Goal: Communication & Community: Ask a question

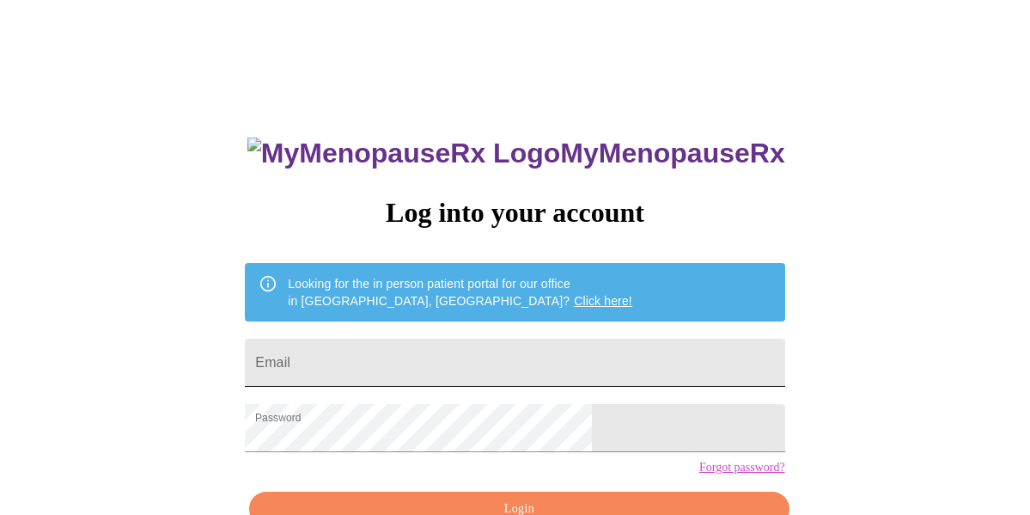
click at [451, 351] on input "Email" at bounding box center [515, 363] width 540 height 48
type input "[EMAIL_ADDRESS][DOMAIN_NAME]"
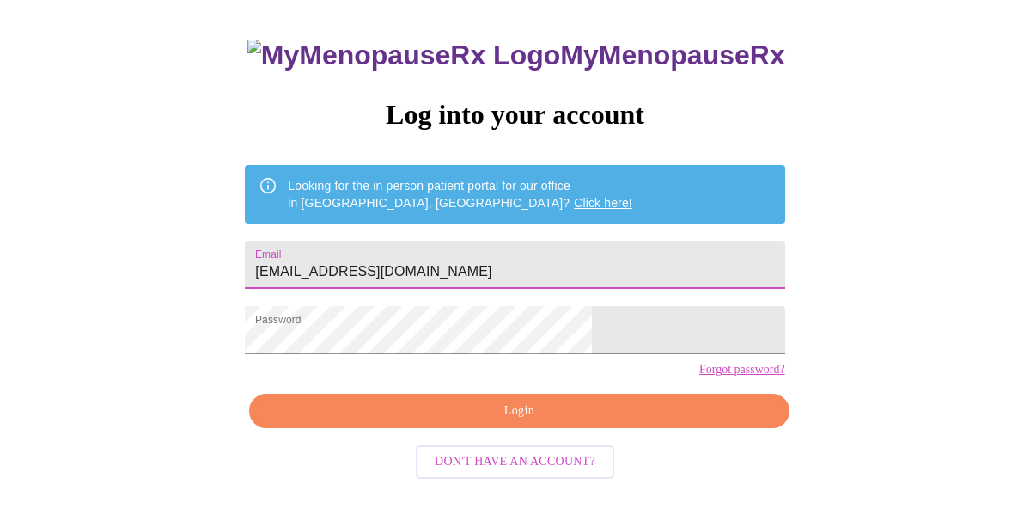
click at [494, 422] on span "Login" at bounding box center [519, 410] width 500 height 21
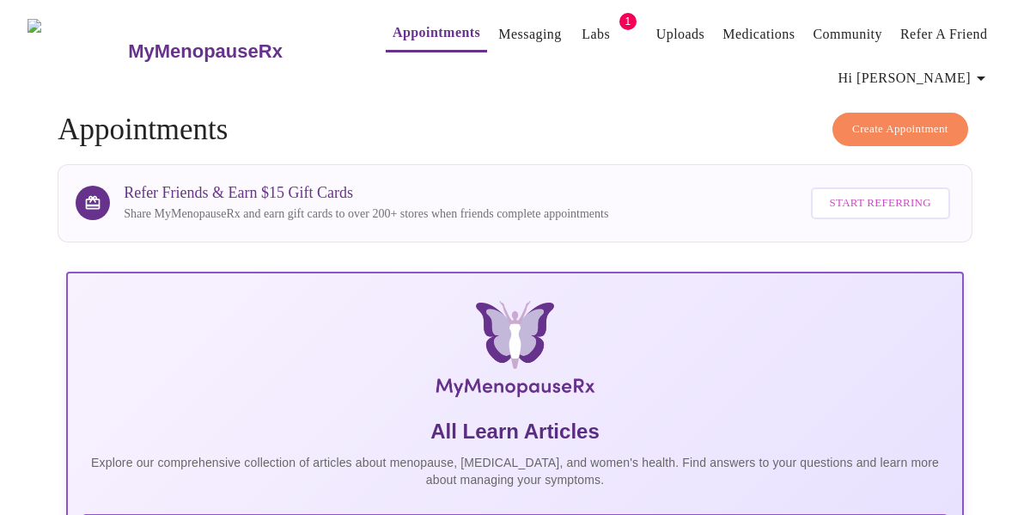
click at [498, 22] on link "Messaging" at bounding box center [529, 34] width 63 height 24
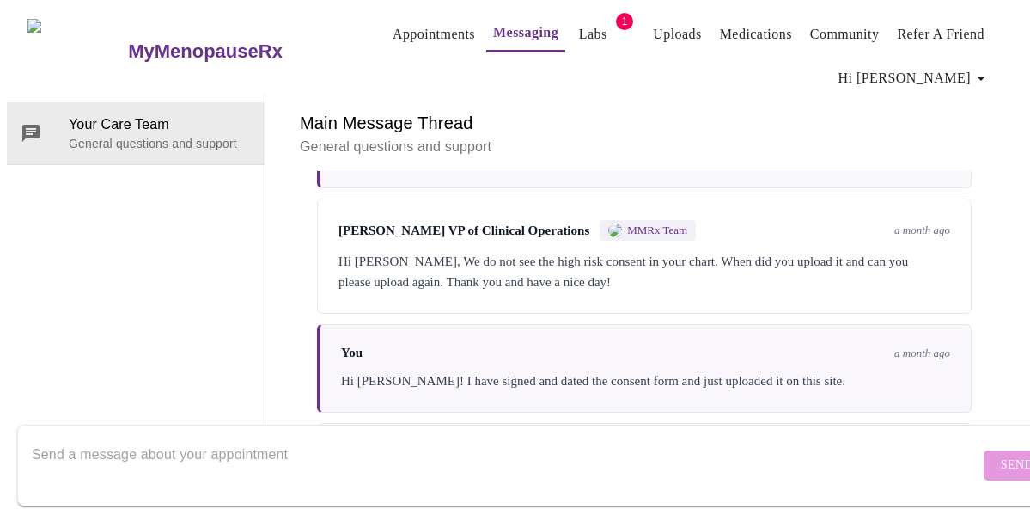
scroll to position [2618, 0]
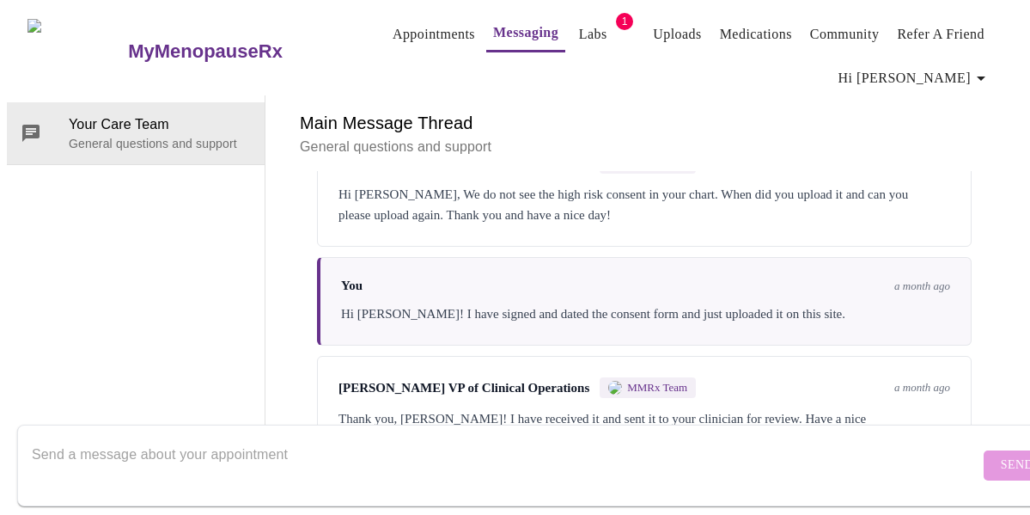
click at [362, 437] on textarea "Send a message about your appointment" at bounding box center [506, 464] width 948 height 55
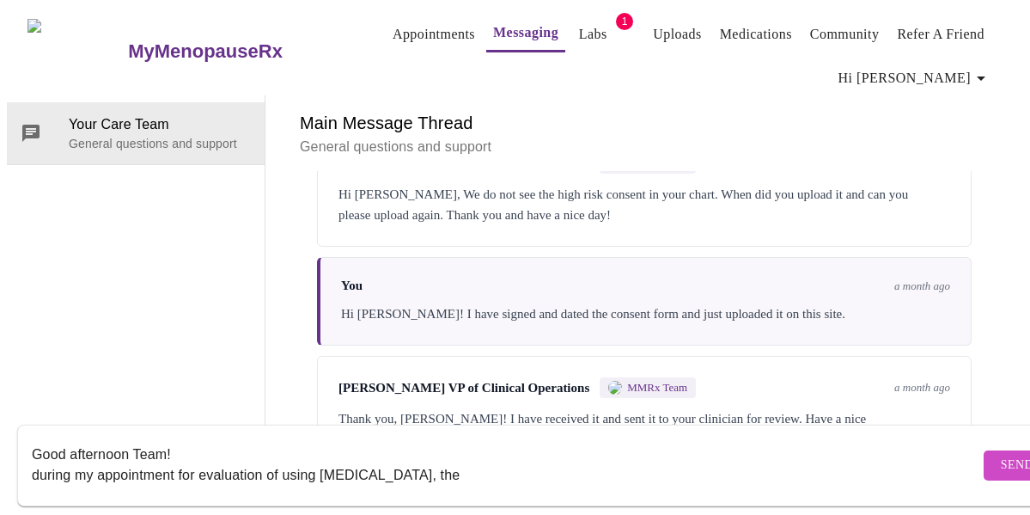
scroll to position [0, 0]
type textarea "Good afternoon Team! during my appointment for evaluation of using [MEDICAL_DAT…"
click at [409, 23] on link "Appointments" at bounding box center [434, 34] width 82 height 24
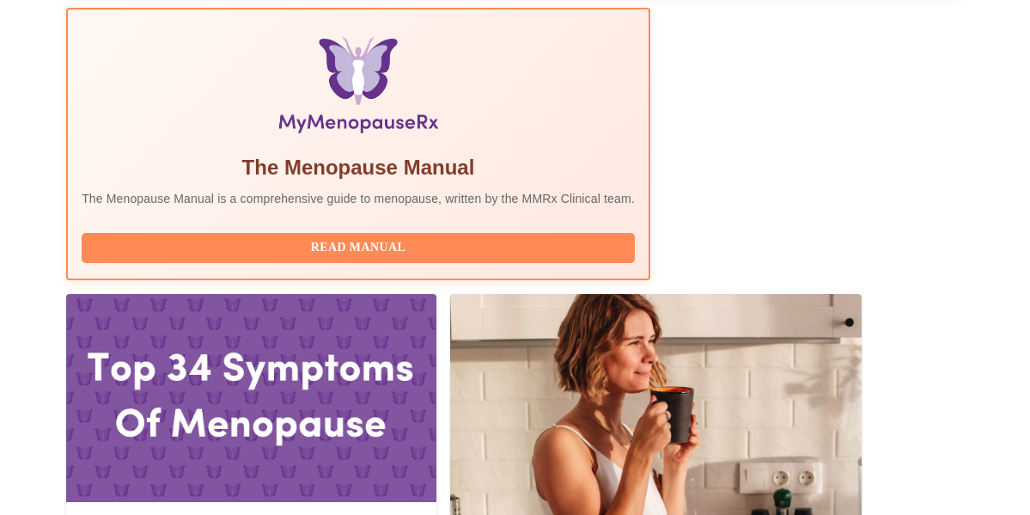
scroll to position [567, 0]
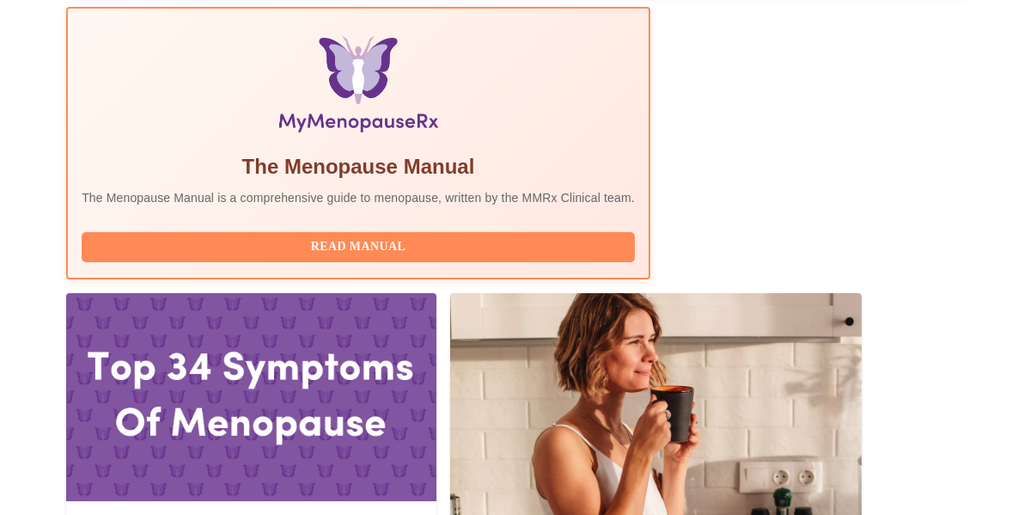
drag, startPoint x: 480, startPoint y: 430, endPoint x: 592, endPoint y: 436, distance: 111.9
copy span "[PERSON_NAME]"
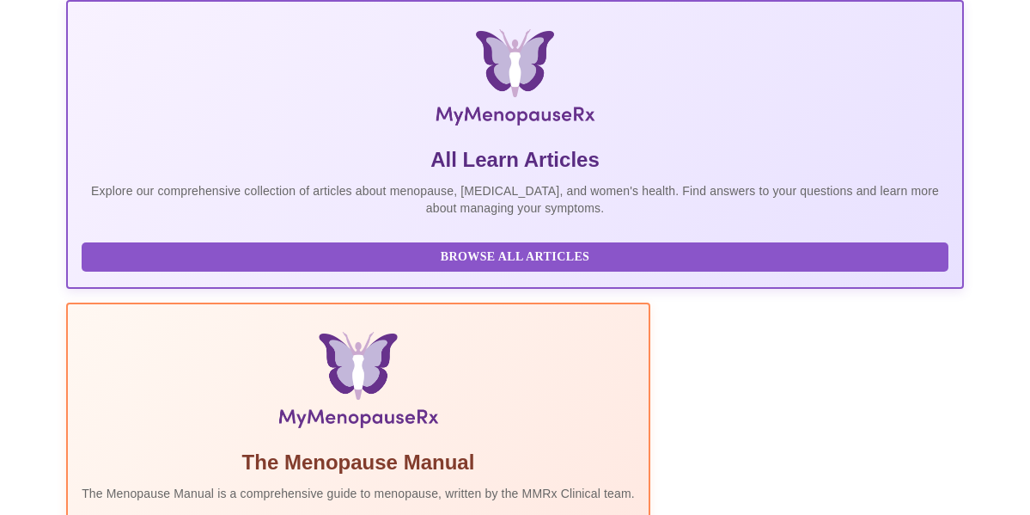
scroll to position [0, 0]
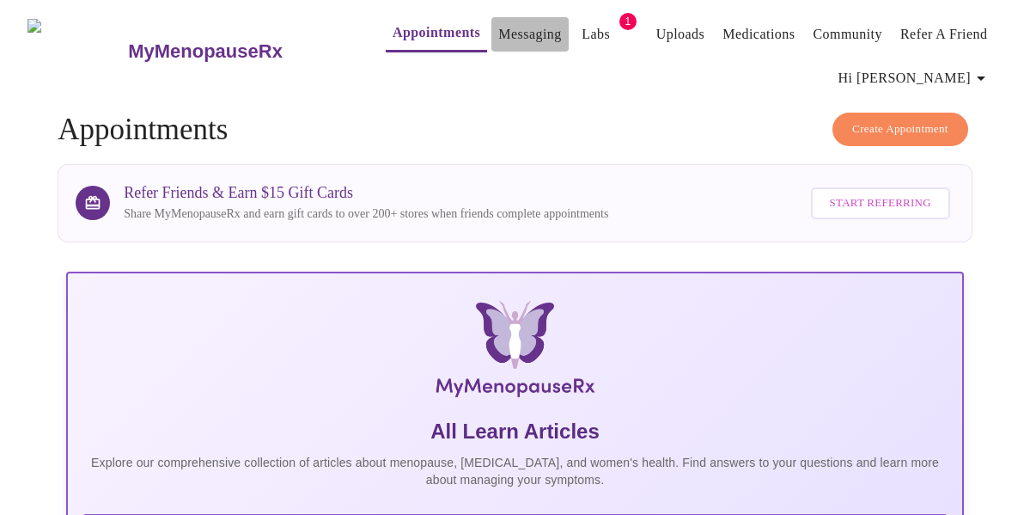
click at [498, 32] on link "Messaging" at bounding box center [529, 34] width 63 height 24
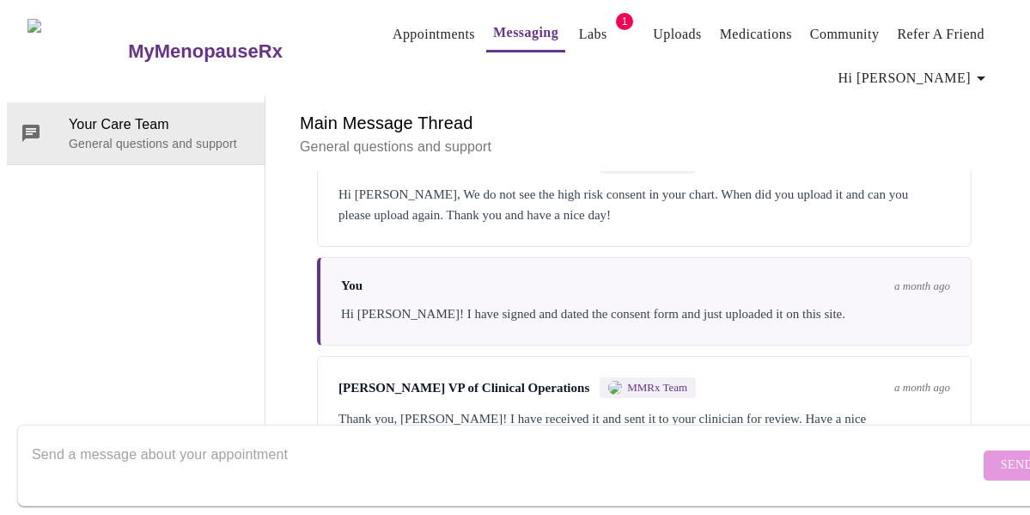
scroll to position [2618, 0]
click at [308, 437] on textarea "Send a message about your appointment" at bounding box center [506, 464] width 948 height 55
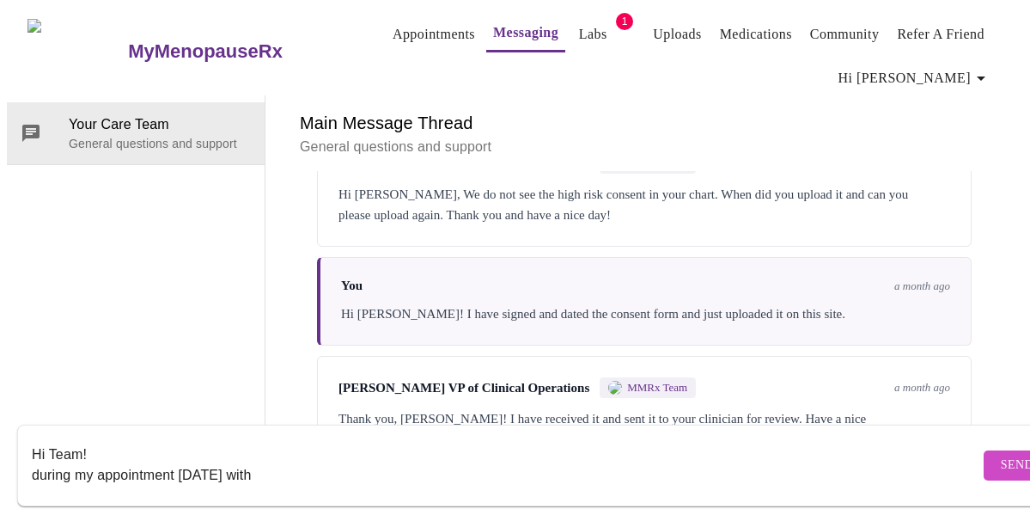
paste textarea "[PERSON_NAME]"
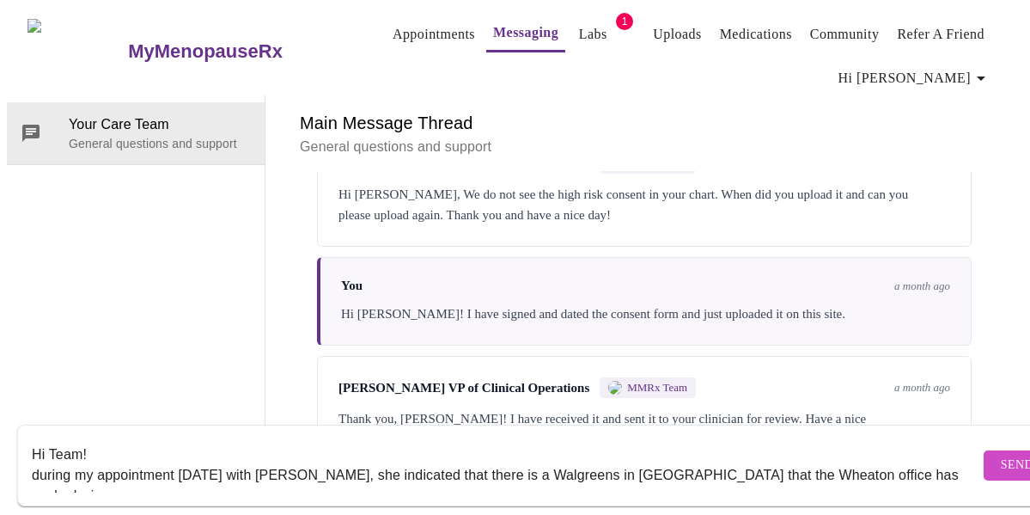
scroll to position [11, 0]
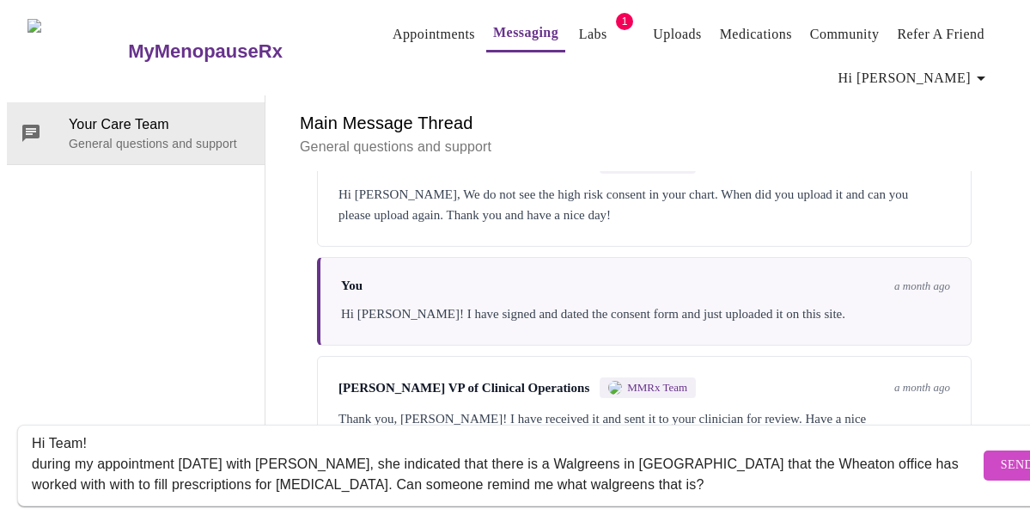
click at [657, 469] on textarea "Hi Team! during my appointment [DATE] with [PERSON_NAME], she indicated that th…" at bounding box center [506, 464] width 948 height 55
click at [506, 461] on textarea "Hi Team! during my appointment [DATE] with [PERSON_NAME], she indicated that th…" at bounding box center [506, 464] width 948 height 55
click at [669, 461] on textarea "Hi Team! during my appointment [DATE] with [PERSON_NAME], she indicated that th…" at bounding box center [506, 464] width 948 height 55
click at [828, 471] on textarea "Hi Team! during my appointment [DATE] with [PERSON_NAME], she indicated that th…" at bounding box center [506, 464] width 948 height 55
type textarea "Hi Team! during my appointment [DATE] with [PERSON_NAME], she indicated that th…"
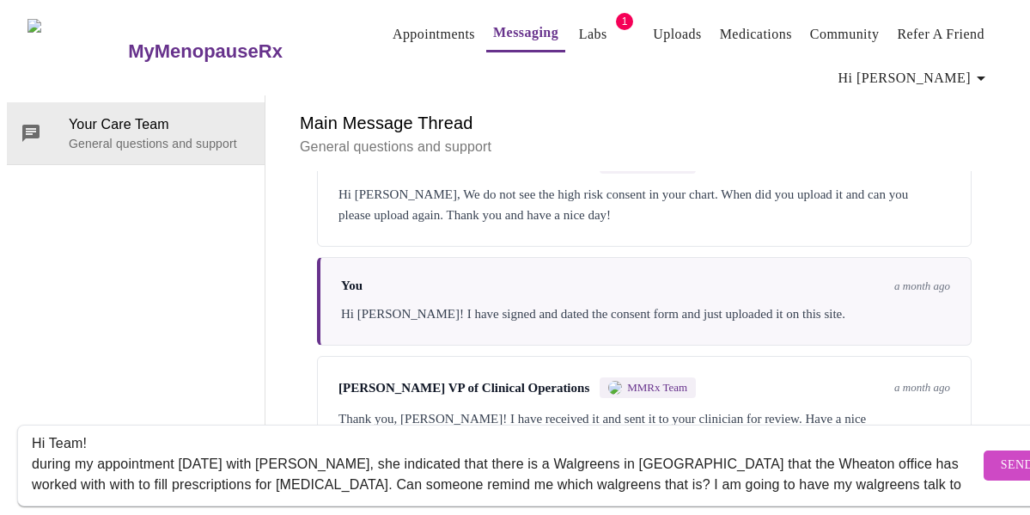
click at [1001, 455] on span "Send" at bounding box center [1017, 465] width 33 height 21
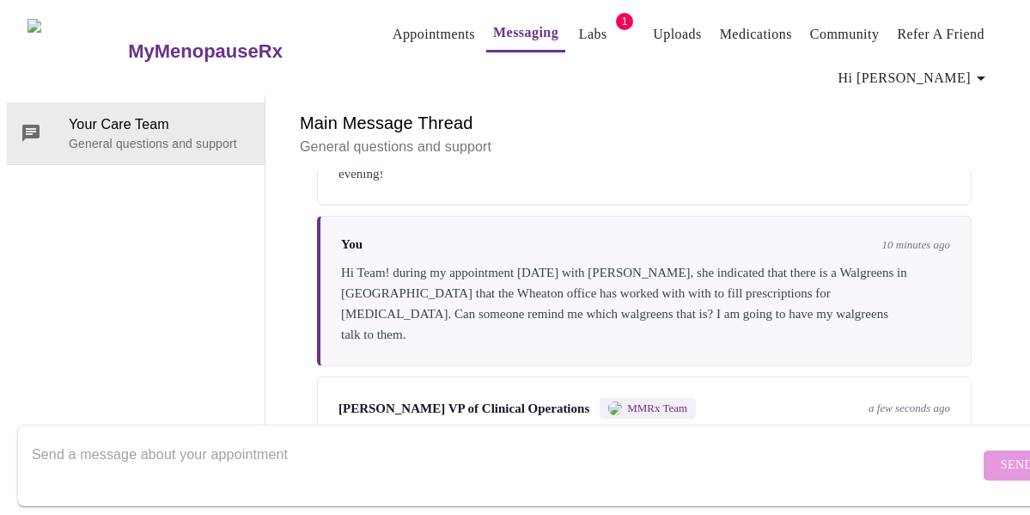
scroll to position [2891, 0]
drag, startPoint x: 423, startPoint y: 342, endPoint x: 669, endPoint y: 346, distance: 245.8
click at [669, 429] on div "Hi [PERSON_NAME], It is the Walgreens at [STREET_ADDRESS]. Thank you and have a…" at bounding box center [645, 439] width 612 height 21
copy div "Walgreens at [STREET_ADDRESS]"
click at [573, 438] on textarea "Send a message about your appointment" at bounding box center [506, 464] width 948 height 55
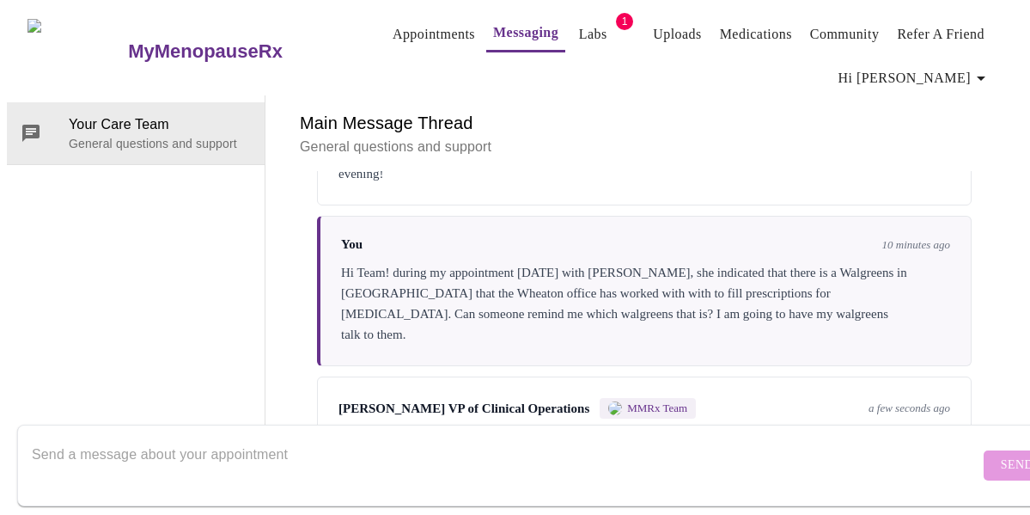
click at [342, 437] on textarea "Send a message about your appointment" at bounding box center [506, 464] width 948 height 55
click at [321, 437] on textarea "Send a message about your appointment" at bounding box center [506, 464] width 948 height 55
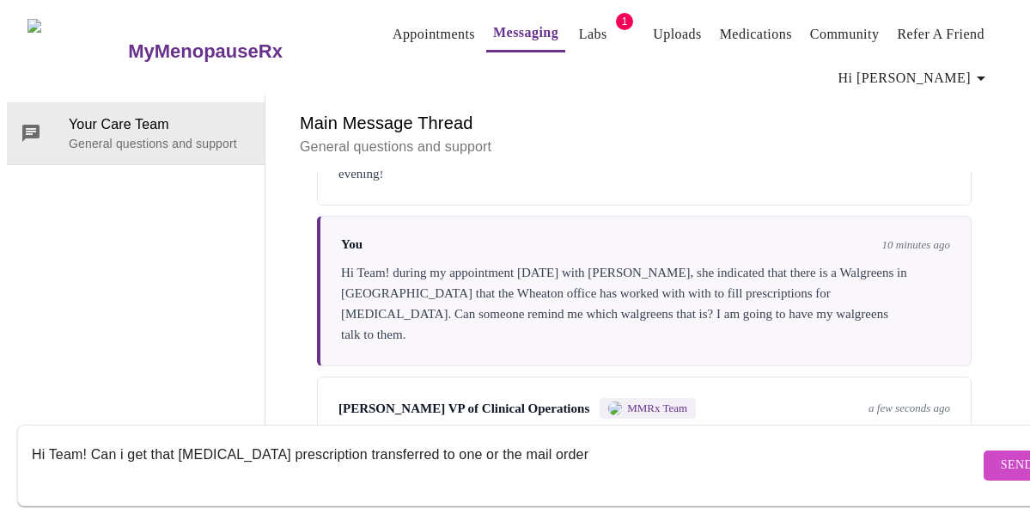
click at [583, 437] on textarea "Hi Team! Can i get that [MEDICAL_DATA] prescription transferred to one or the m…" at bounding box center [506, 464] width 948 height 55
click at [121, 437] on textarea "Hi Team! Can i get that [MEDICAL_DATA] prescription transferred to Rx For Me? T…" at bounding box center [506, 464] width 948 height 55
click at [890, 437] on textarea "Hi Team! Can I get that [MEDICAL_DATA] prescription transferred to Rx For Me? T…" at bounding box center [506, 464] width 948 height 55
click at [901, 439] on textarea "Hi Team! Can I get that [MEDICAL_DATA] prescription transferred to Rx For Me? T…" at bounding box center [506, 464] width 948 height 55
type textarea "Hi Team! Can I get that [MEDICAL_DATA] prescription transferred to Rx For Me? T…"
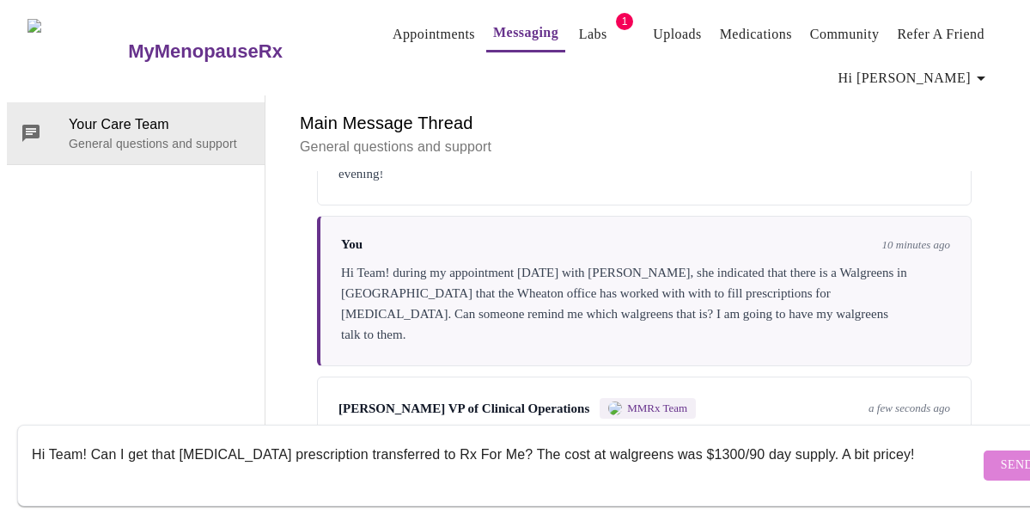
click at [1001, 455] on span "Send" at bounding box center [1017, 465] width 33 height 21
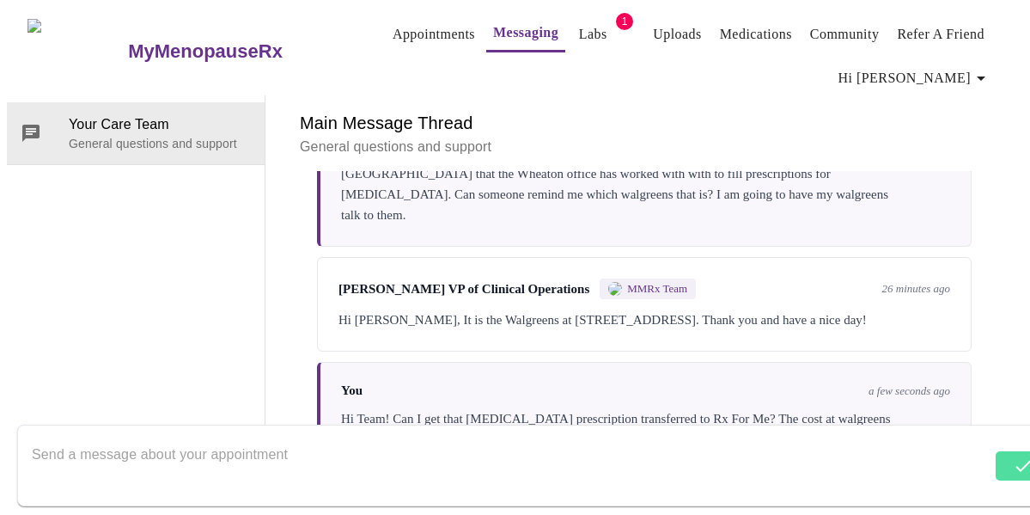
scroll to position [3016, 0]
click at [715, 446] on textarea "Send a message about your appointment" at bounding box center [512, 464] width 960 height 55
click at [61, 268] on div "Your Care Team General questions and support" at bounding box center [136, 282] width 259 height 375
